Goal: Submit feedback/report problem

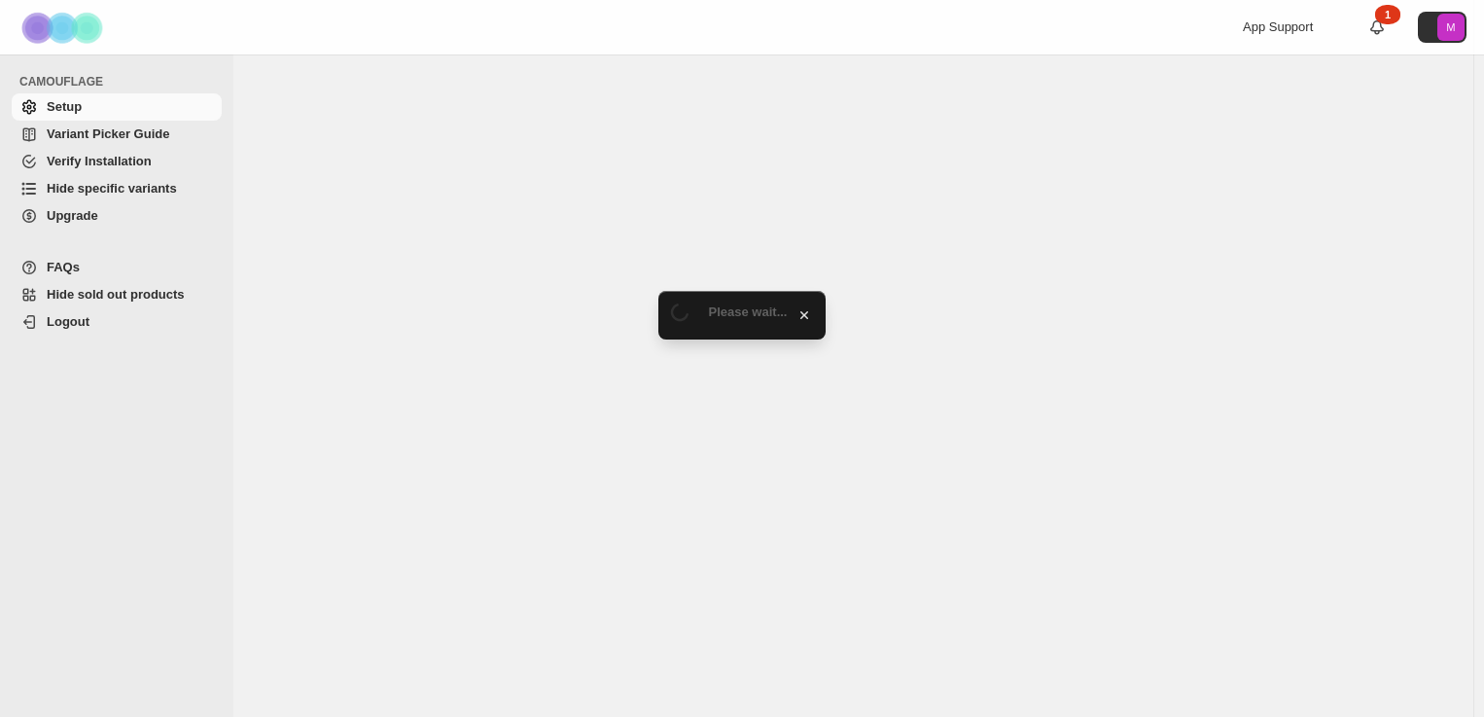
select select "******"
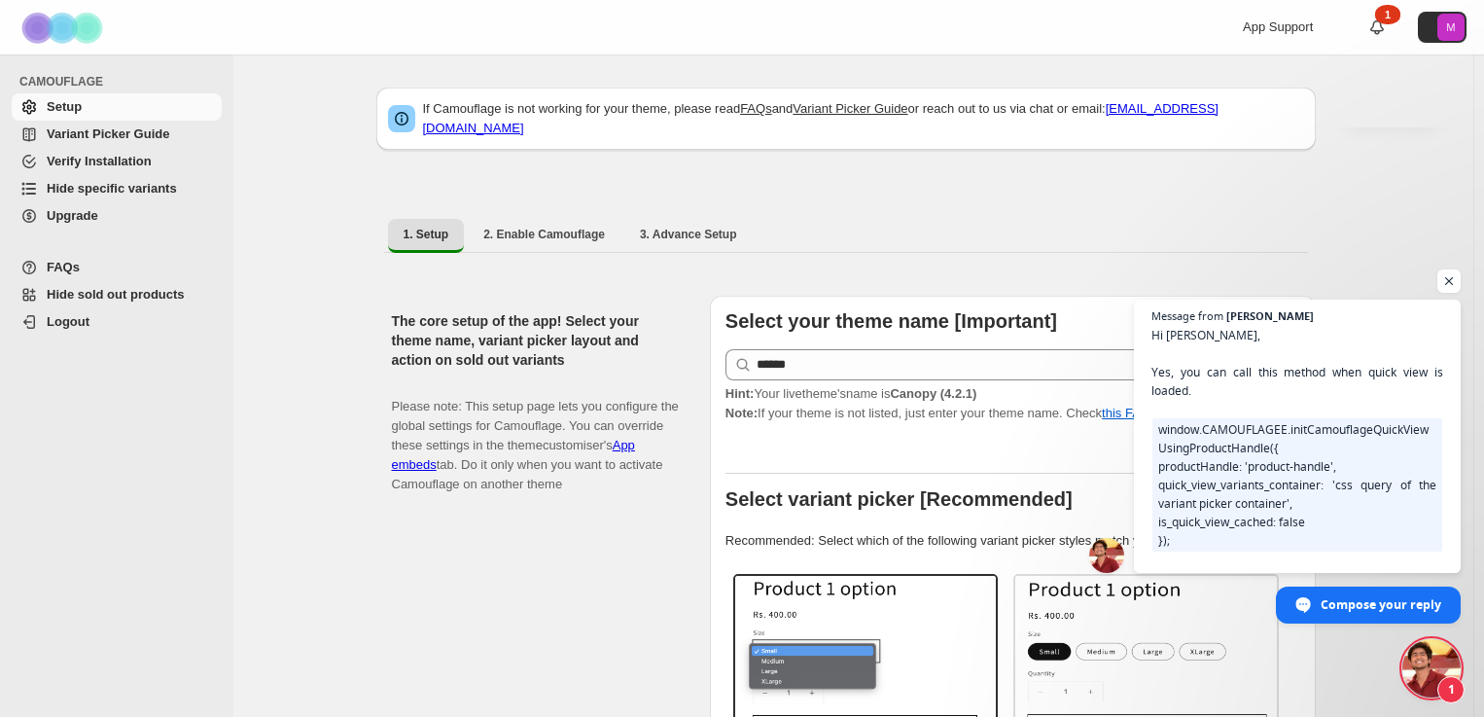
click at [1395, 380] on span "Hi [PERSON_NAME], Yes, you can call this method when quick view is loaded. wind…" at bounding box center [1298, 549] width 292 height 447
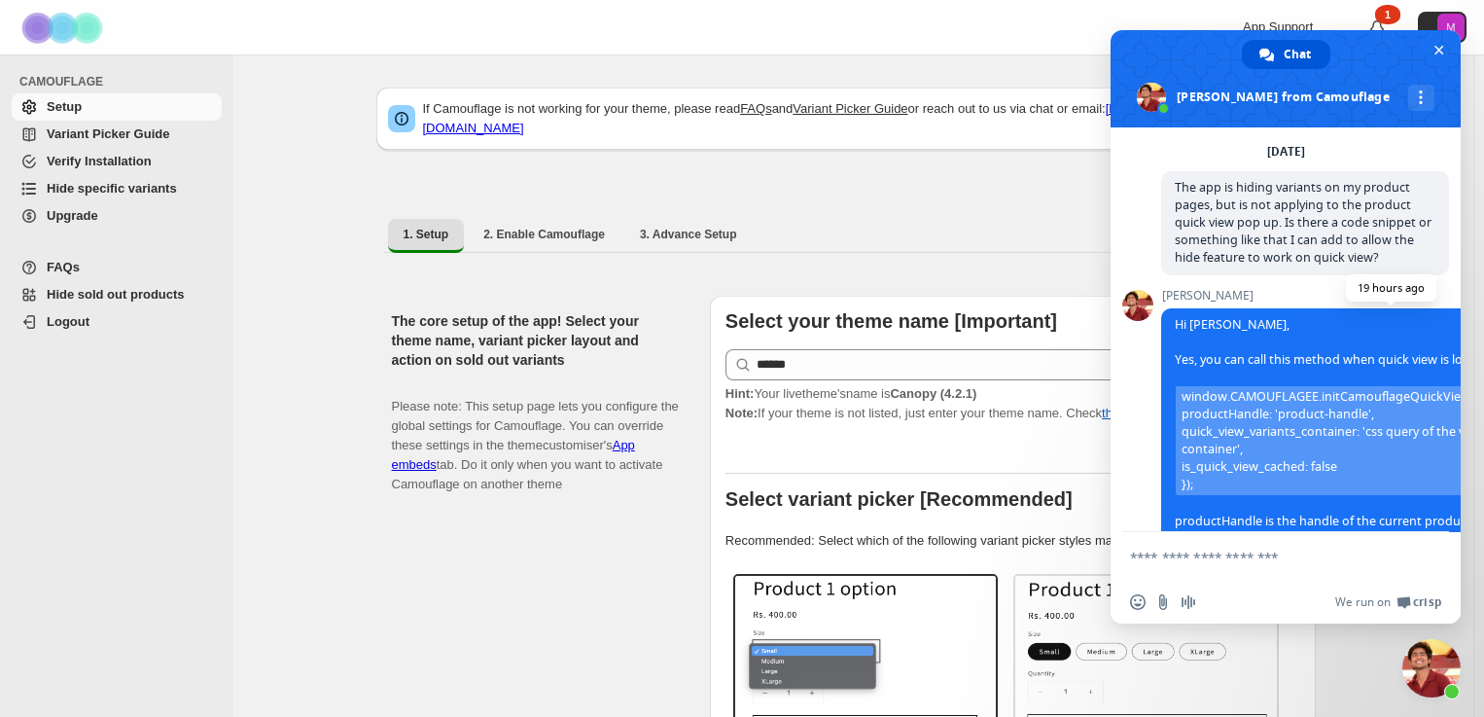
scroll to position [171, 0]
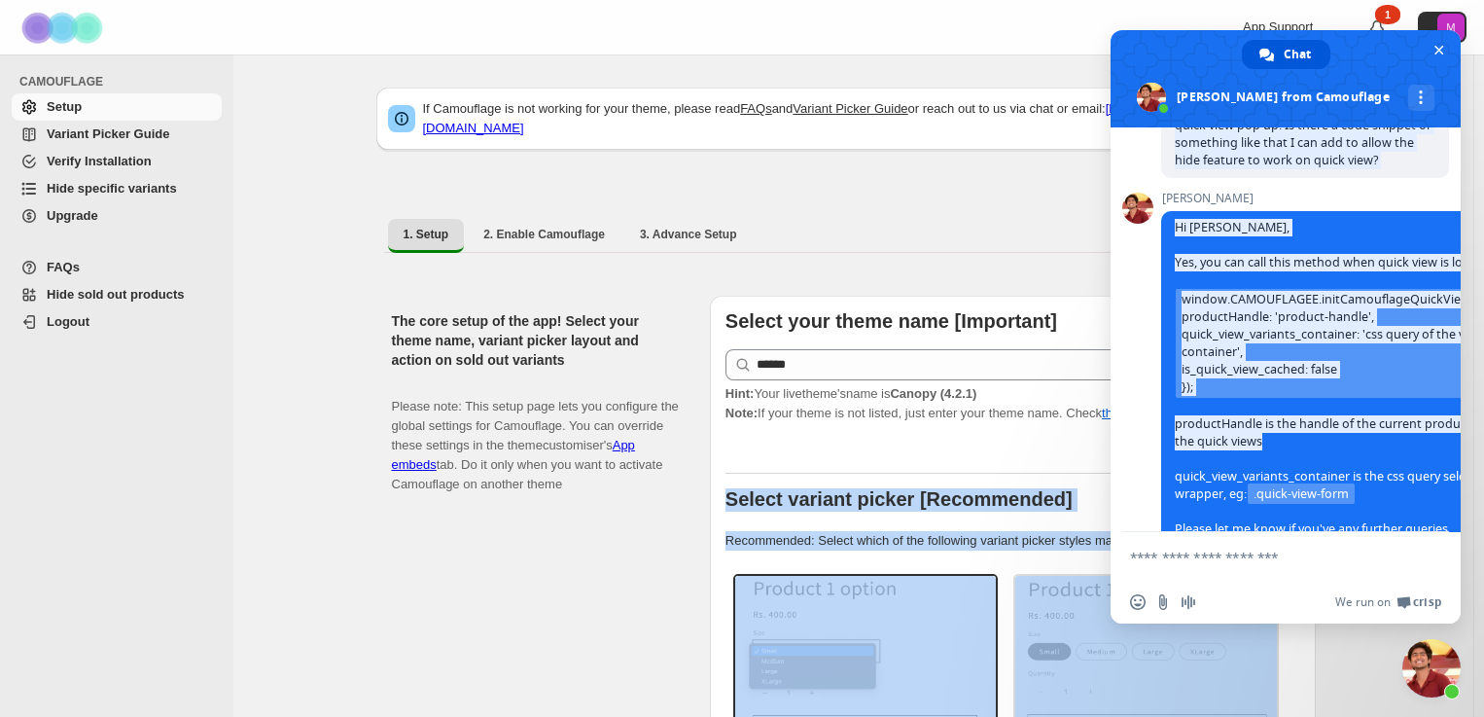
drag, startPoint x: 1345, startPoint y: 441, endPoint x: 1493, endPoint y: 419, distance: 149.4
click at [1484, 421] on html "Skip to content App Support 1 M CAMOUFLAGE Setup Variant Picker Guide Verify In…" at bounding box center [742, 358] width 1484 height 717
click at [1240, 262] on span "Hi [PERSON_NAME], Yes, you can call this method when quick view is loaded. wind…" at bounding box center [1391, 404] width 432 height 371
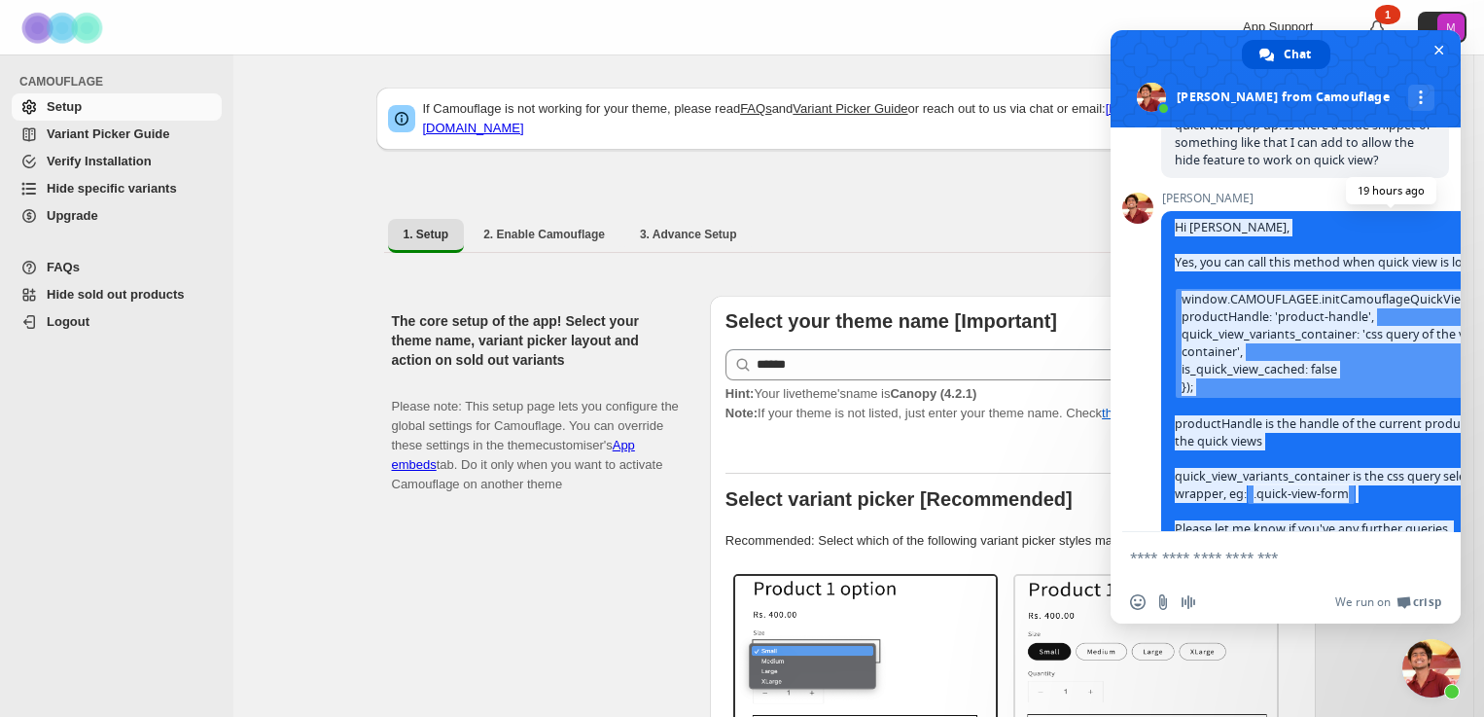
scroll to position [268, 0]
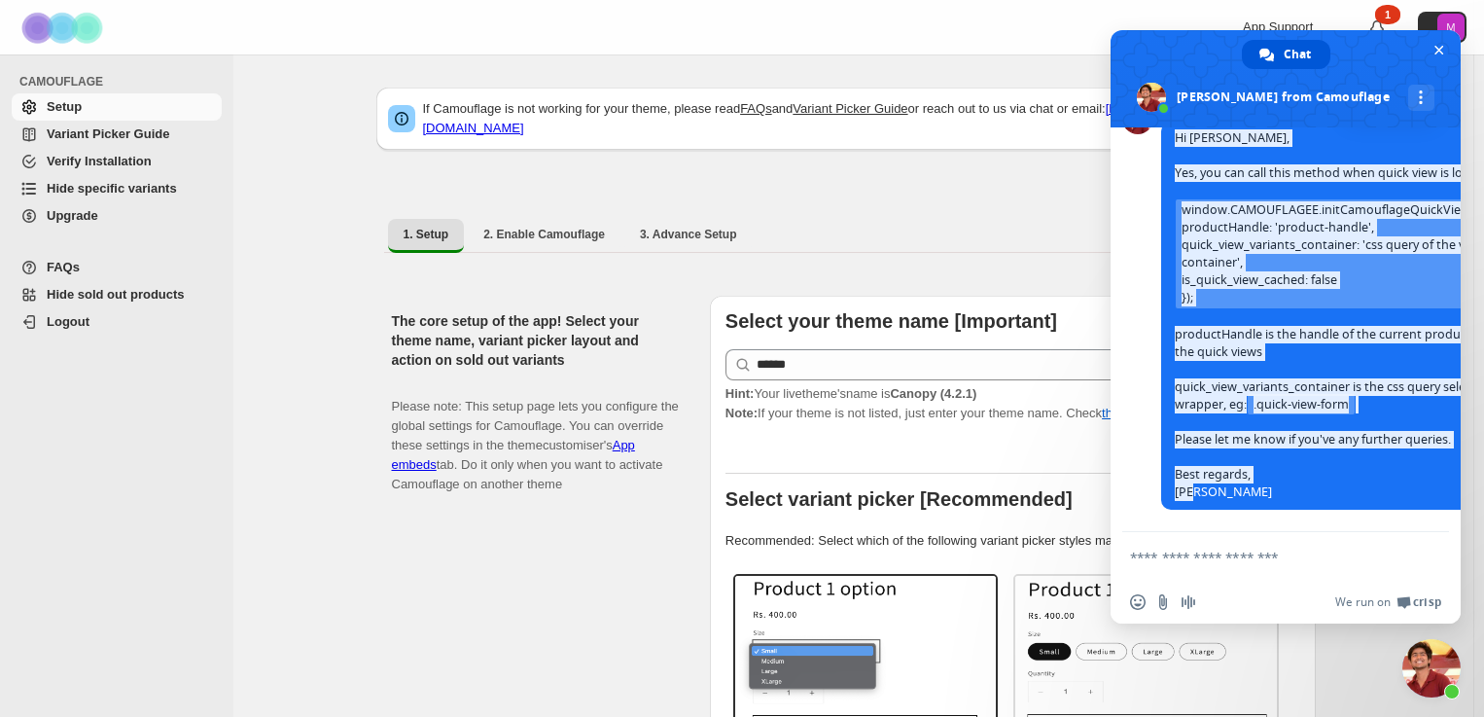
drag, startPoint x: 1175, startPoint y: 225, endPoint x: 1319, endPoint y: 494, distance: 305.5
click at [1325, 487] on span "Hi [PERSON_NAME], Yes, you can call this method when quick view is loaded. wind…" at bounding box center [1390, 316] width 459 height 388
copy span "Hi [PERSON_NAME], Yes, you can call this method when quick view is loaded. wind…"
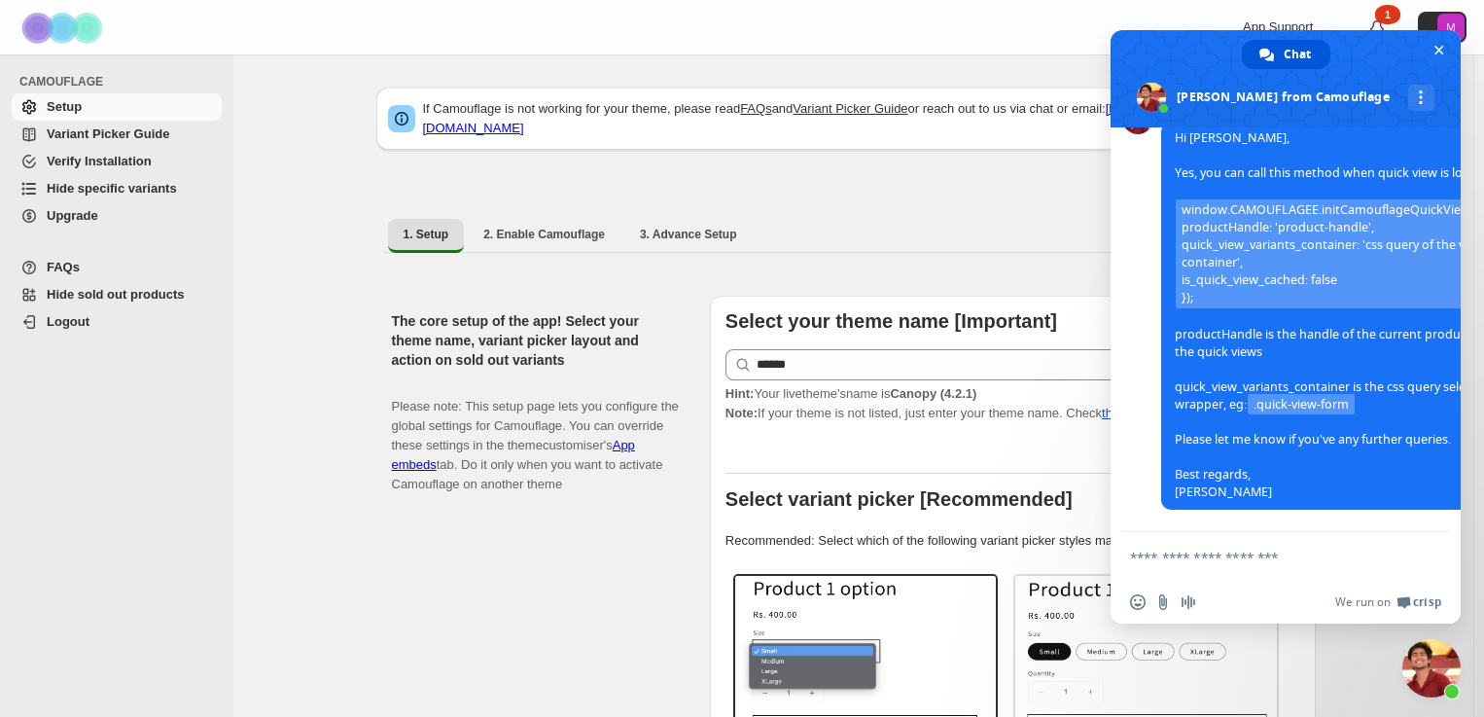
drag, startPoint x: 1449, startPoint y: 48, endPoint x: 944, endPoint y: 56, distance: 505.9
click at [1447, 50] on span at bounding box center [1286, 78] width 350 height 97
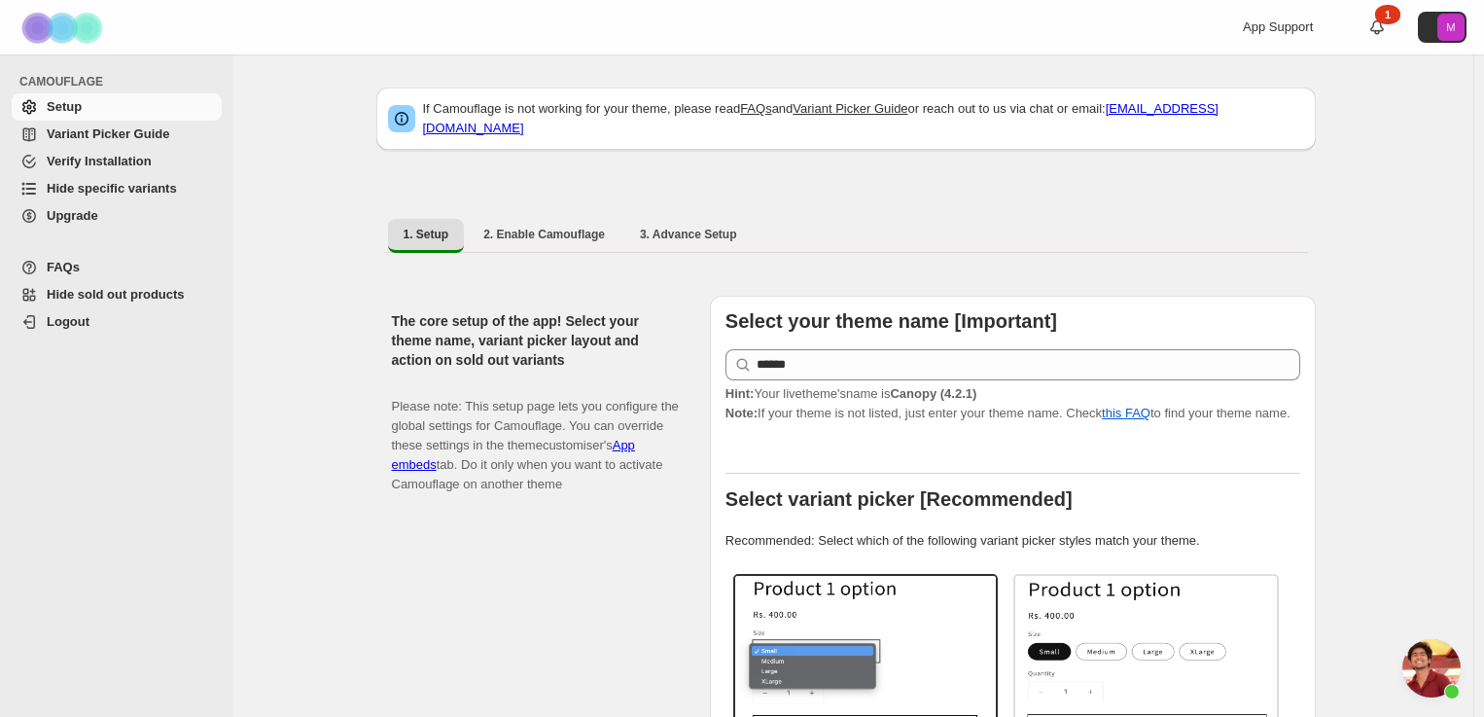
click at [552, 607] on div "The core setup of the app! Select your theme name, variant picker layout and ac…" at bounding box center [543, 699] width 303 height 807
click at [1428, 667] on span "Open chat" at bounding box center [1432, 668] width 58 height 58
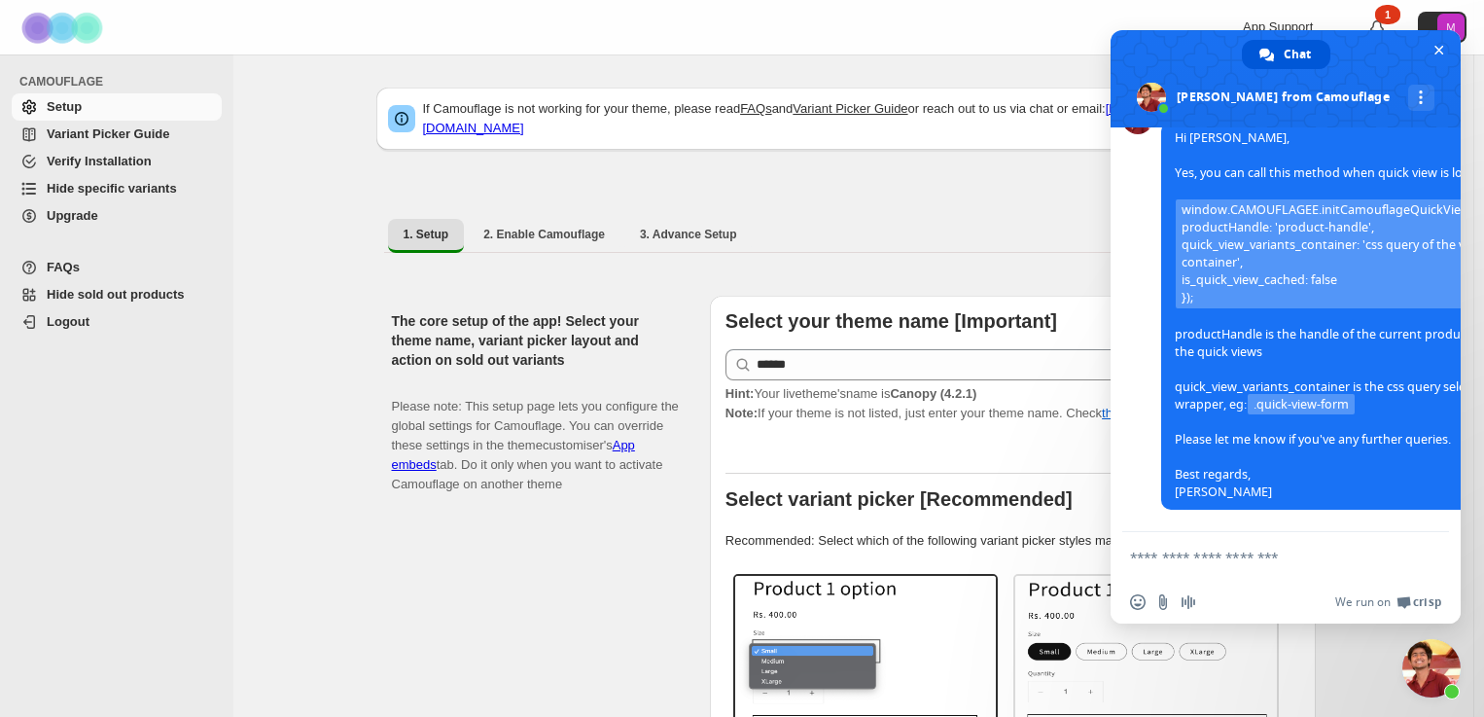
click at [1216, 546] on form at bounding box center [1264, 558] width 268 height 53
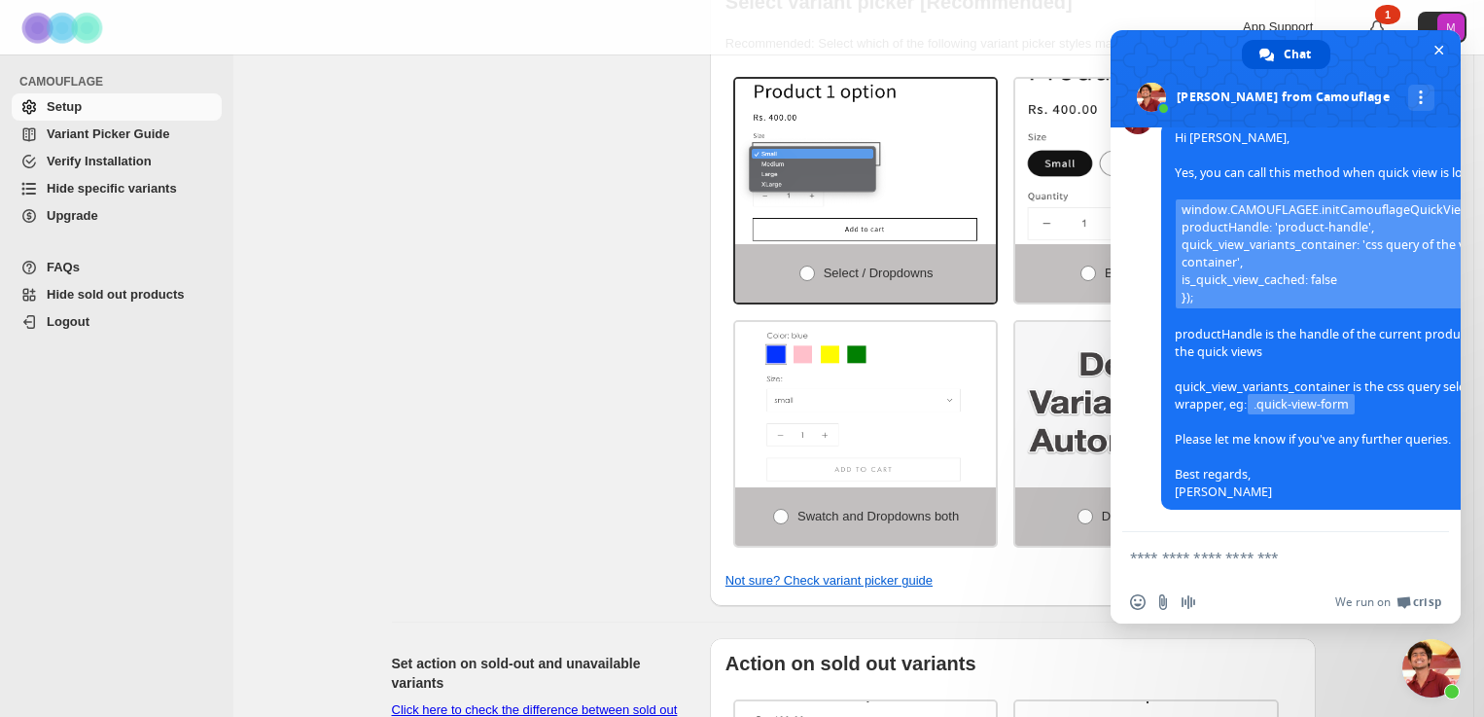
scroll to position [626, 0]
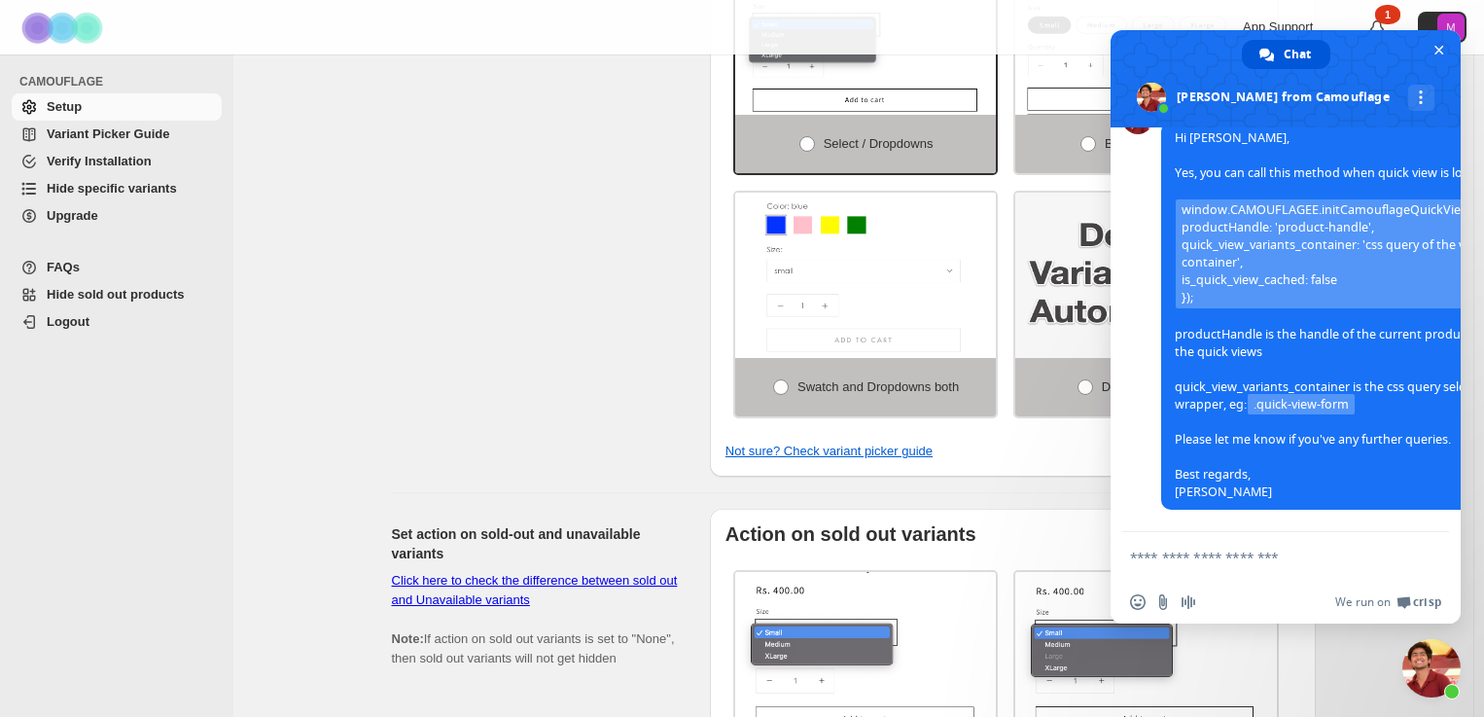
click at [1203, 554] on textarea "Compose your message..." at bounding box center [1264, 558] width 268 height 18
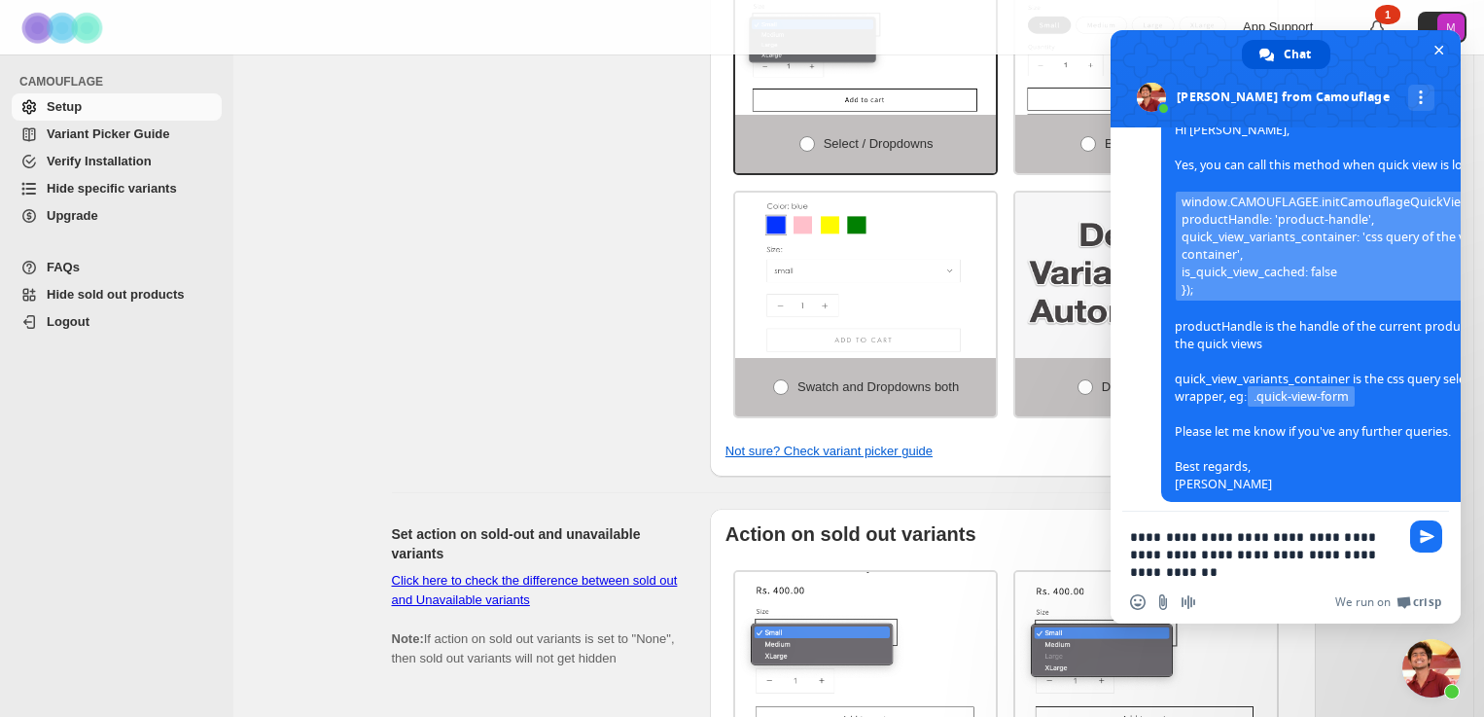
type textarea "**********"
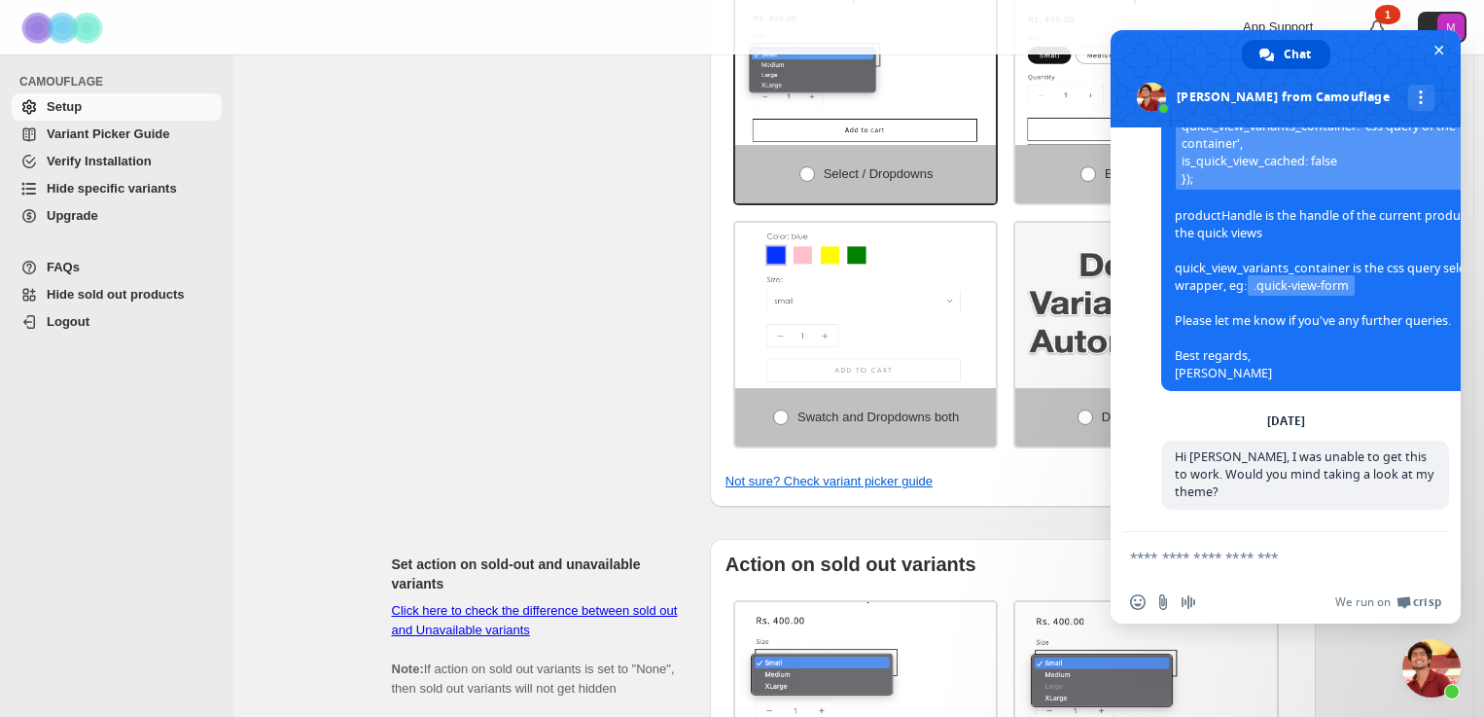
scroll to position [335, 0]
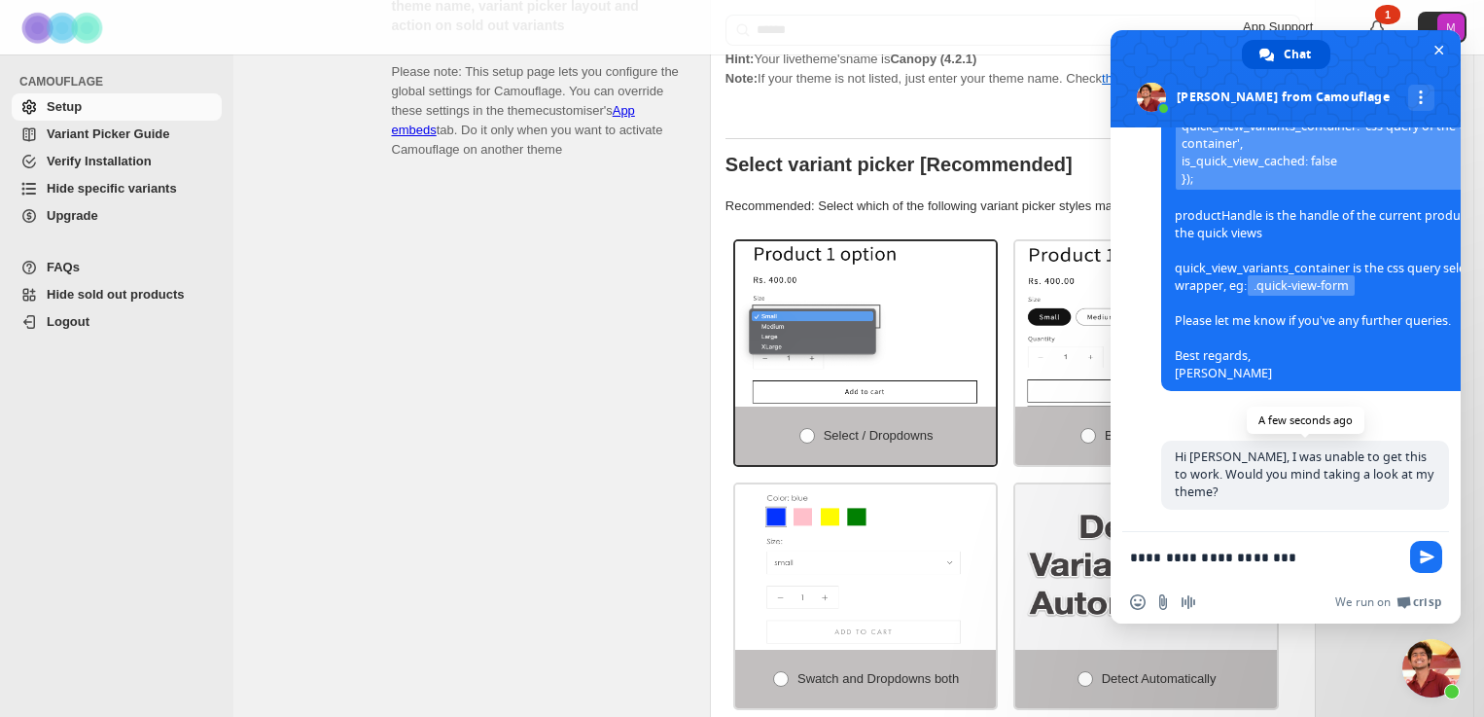
type textarea "**********"
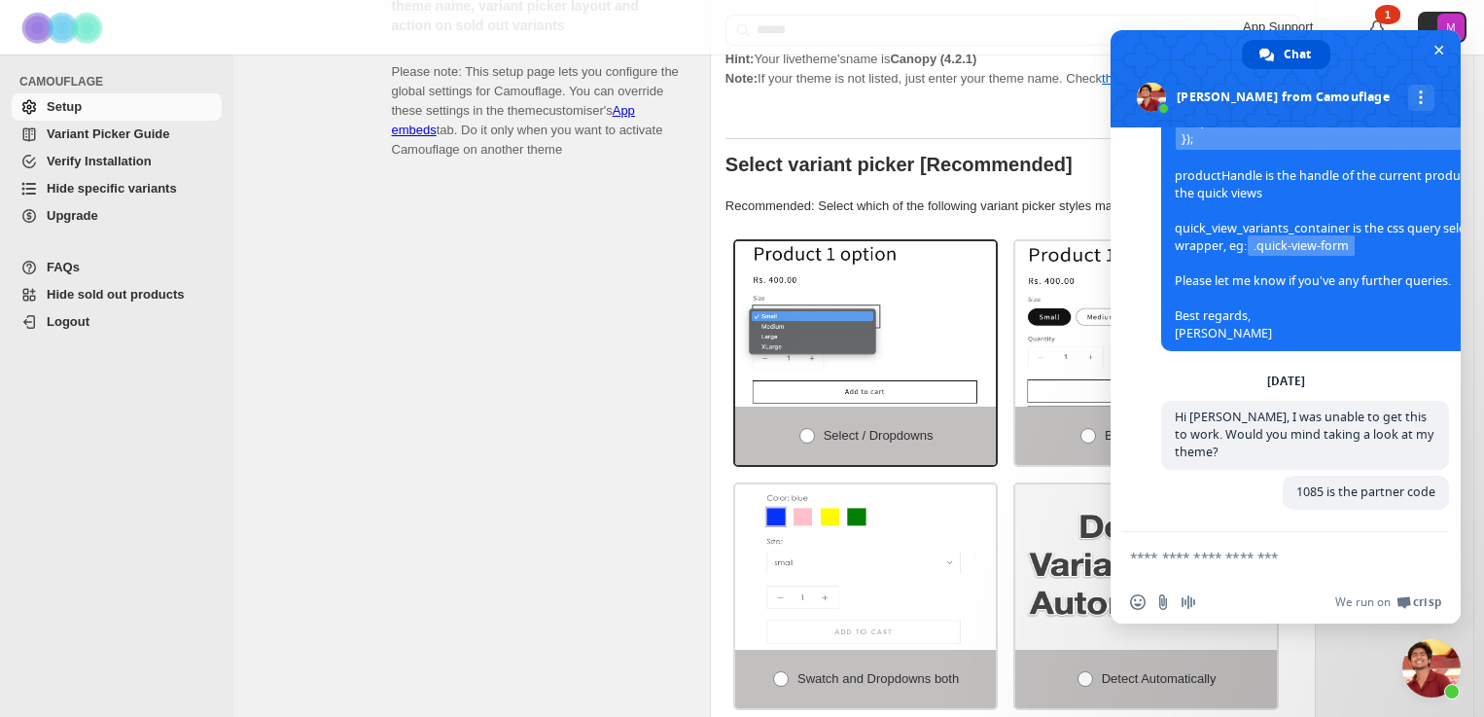
scroll to position [428, 0]
click at [1424, 681] on span "Close chat" at bounding box center [1432, 668] width 58 height 58
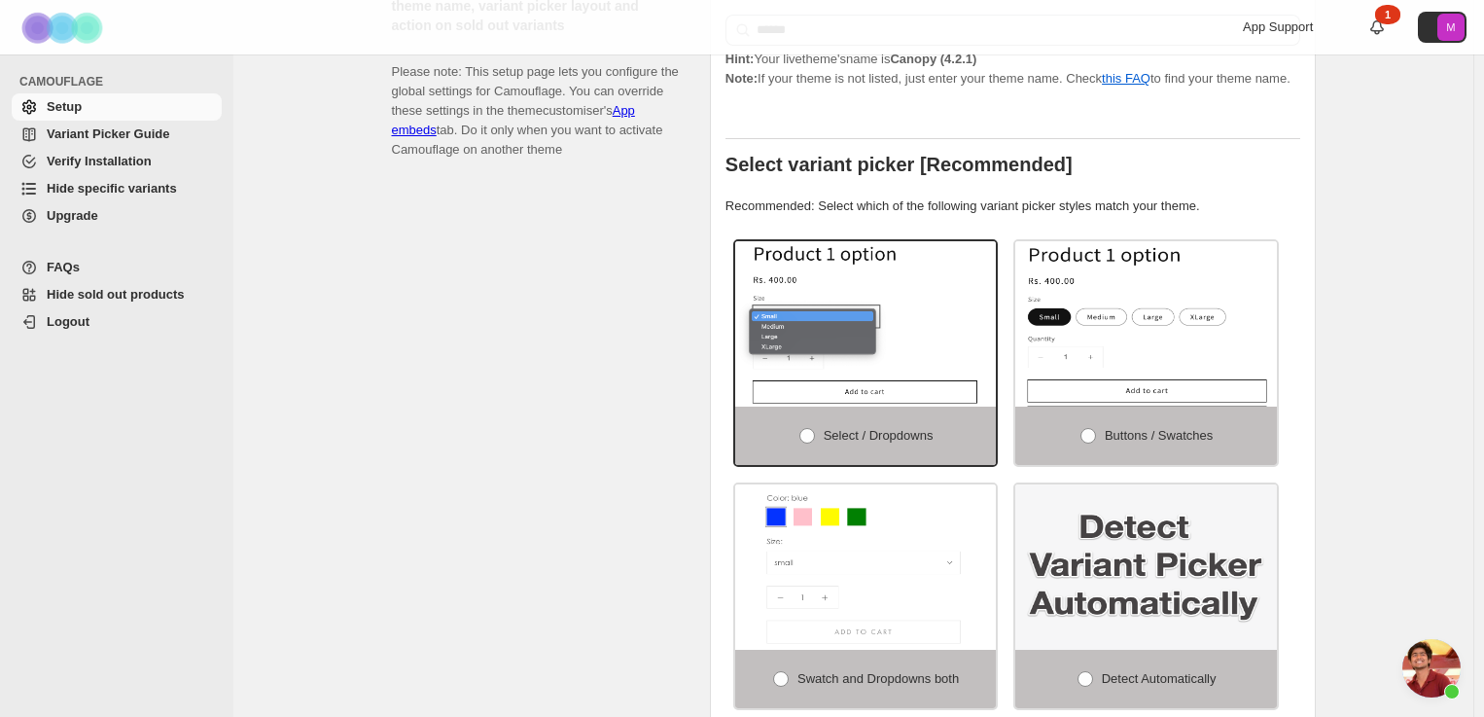
scroll to position [0, 0]
